Goal: Task Accomplishment & Management: Complete application form

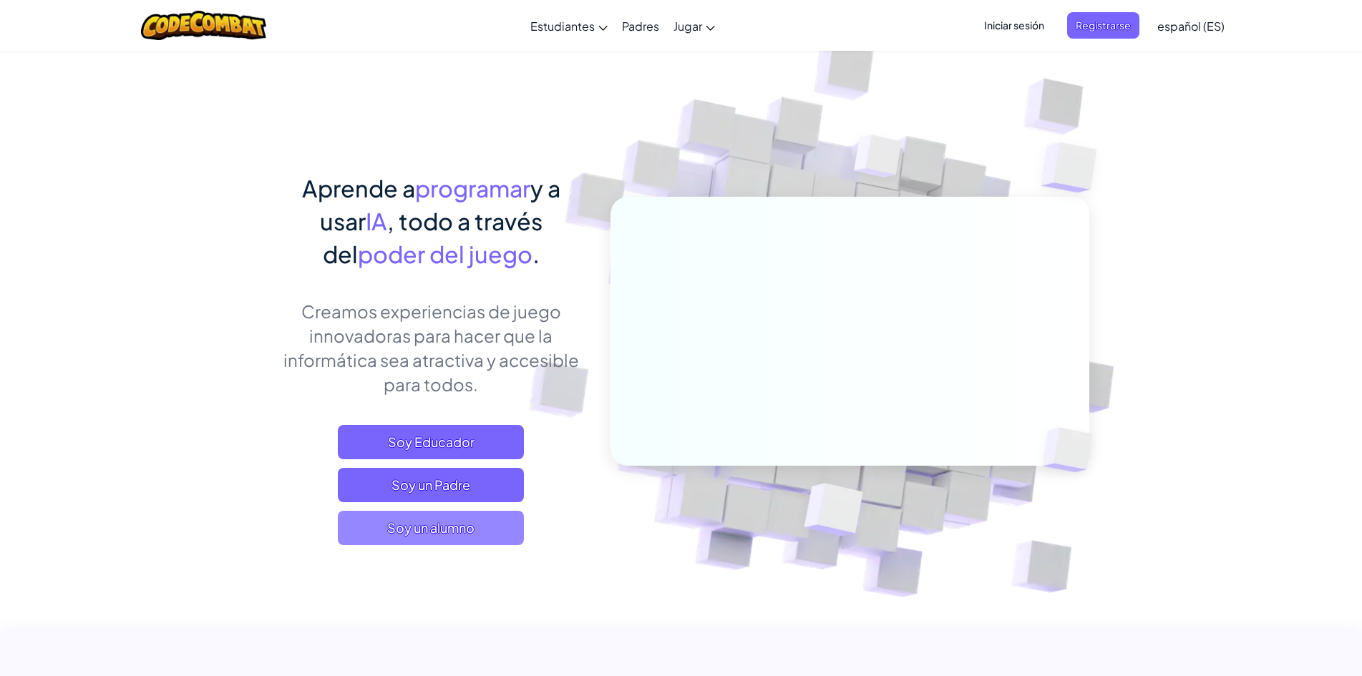
click at [451, 540] on span "Soy un alumno" at bounding box center [431, 528] width 186 height 34
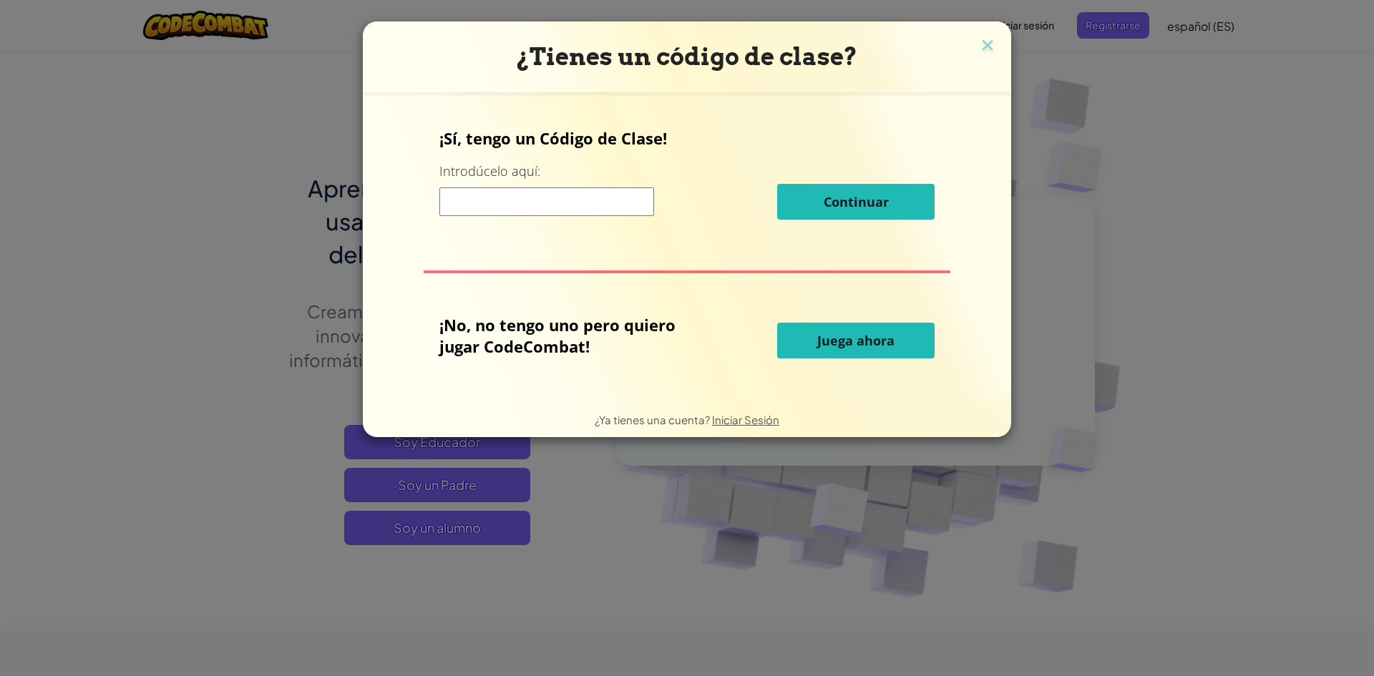
click at [487, 190] on input at bounding box center [546, 202] width 215 height 29
paste input "SoupClassOld"
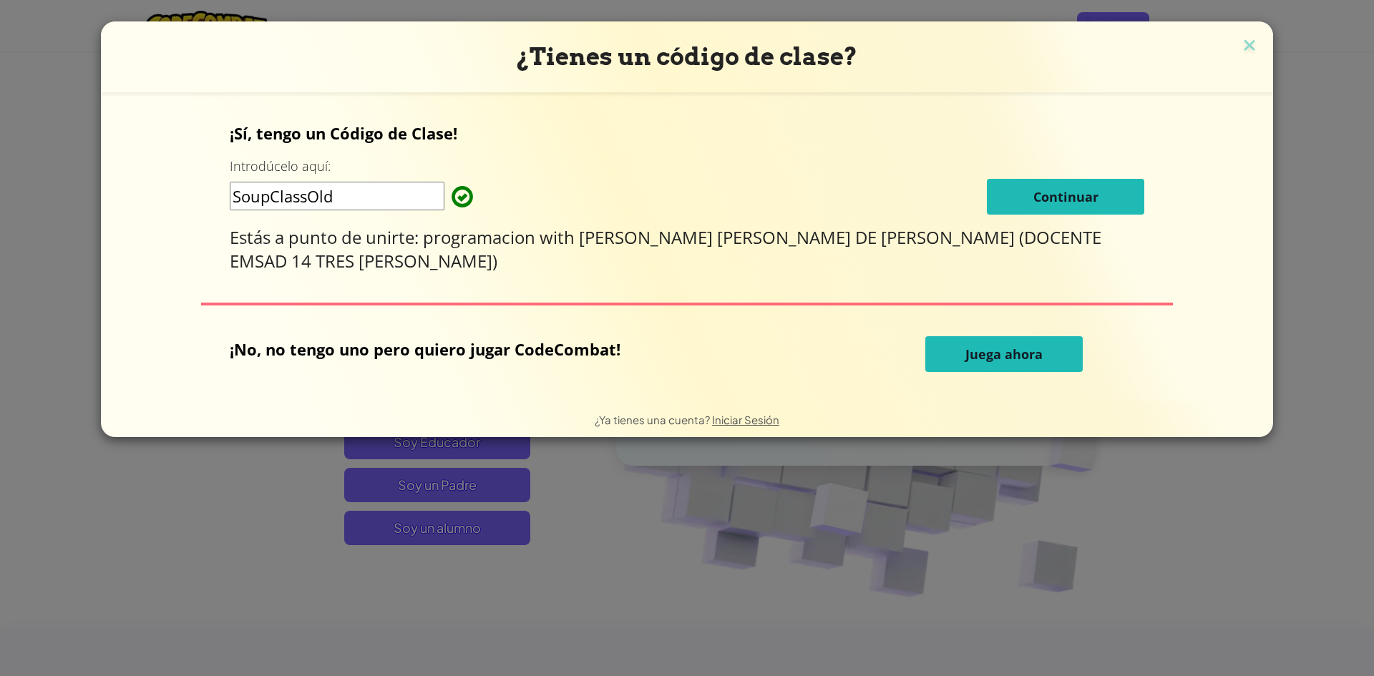
type input "SoupClassOld"
click at [1022, 182] on button "Continuar" at bounding box center [1065, 197] width 157 height 36
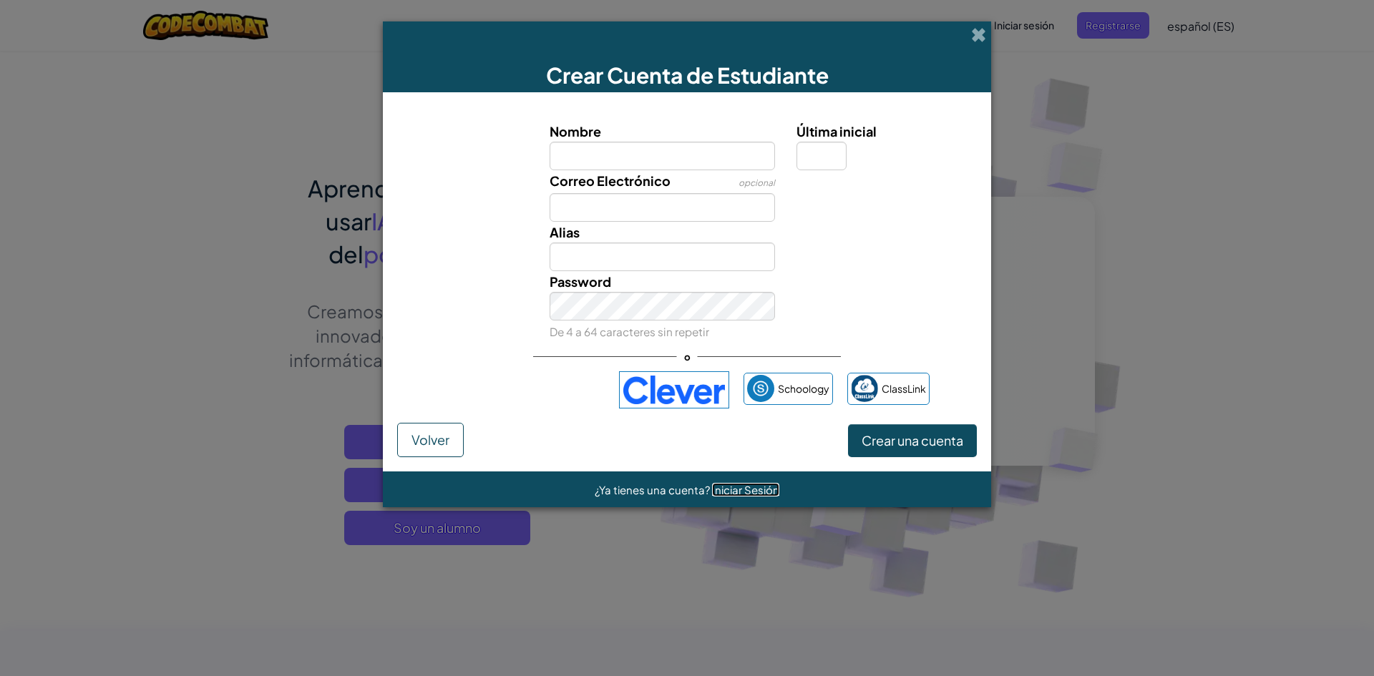
click at [765, 490] on span "Iniciar Sesión" at bounding box center [745, 490] width 67 height 14
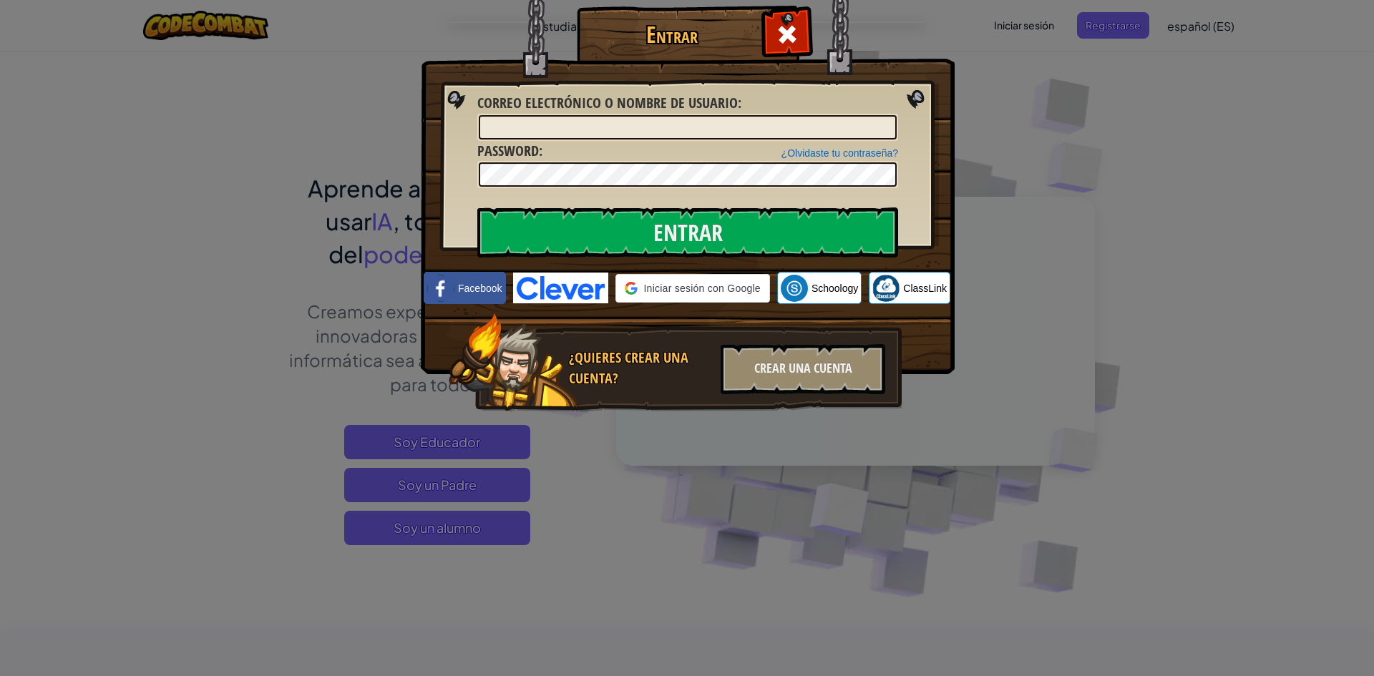
type input "[PERSON_NAME] hernadezorozcoZ"
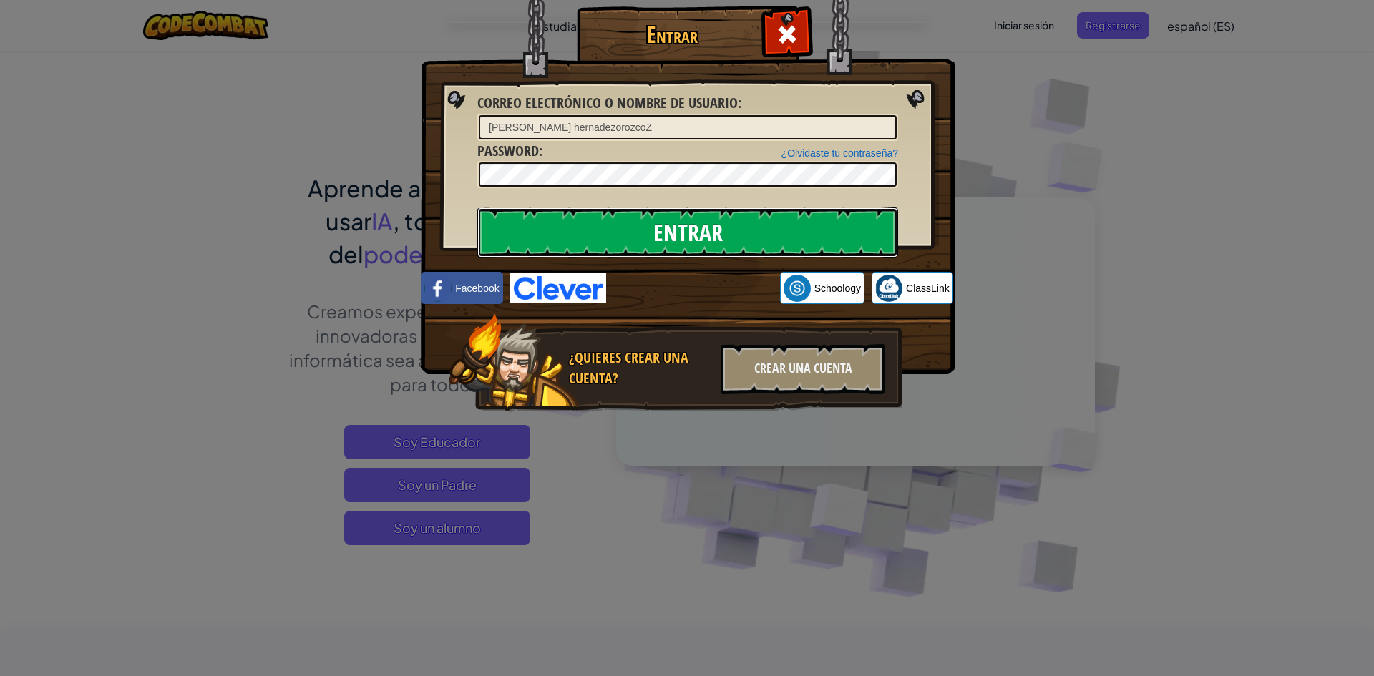
click at [768, 230] on input "Entrar" at bounding box center [687, 233] width 421 height 50
